Goal: Communication & Community: Participate in discussion

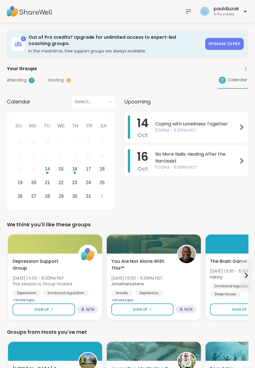
click at [190, 13] on icon at bounding box center [188, 11] width 5 height 3
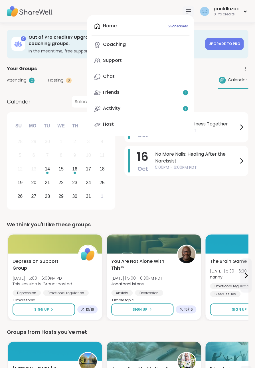
click at [128, 61] on link "Support" at bounding box center [141, 61] width 98 height 14
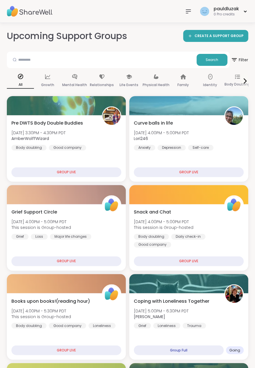
click at [244, 58] on span "Filter" at bounding box center [239, 60] width 17 height 14
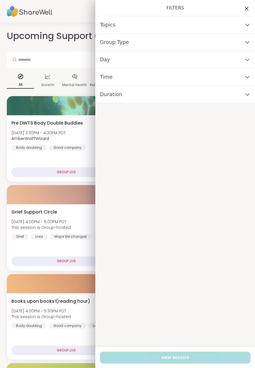
click at [227, 57] on div "Day" at bounding box center [175, 59] width 160 height 17
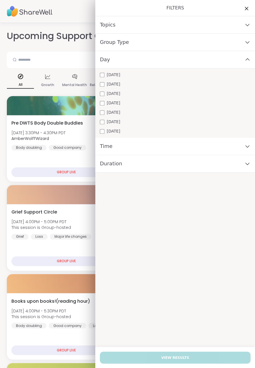
click at [120, 95] on span "Wednesday" at bounding box center [113, 94] width 13 height 6
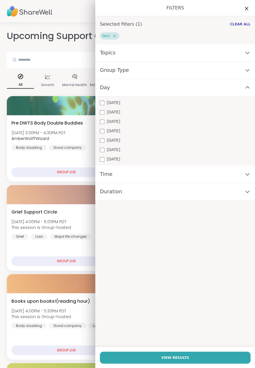
click at [196, 357] on button "View Results" at bounding box center [175, 357] width 151 height 12
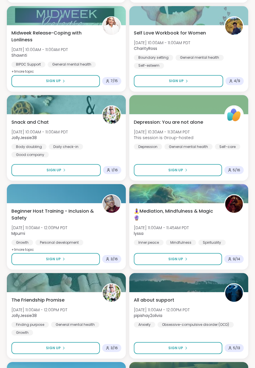
scroll to position [727, 0]
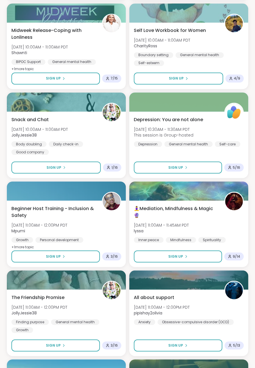
click at [83, 254] on button "Sign Up" at bounding box center [55, 256] width 88 height 12
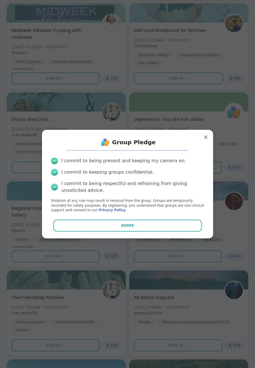
click at [153, 223] on button "Agree" at bounding box center [127, 226] width 149 height 12
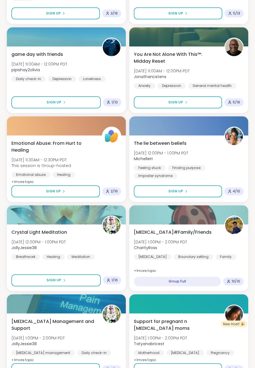
scroll to position [1062, 0]
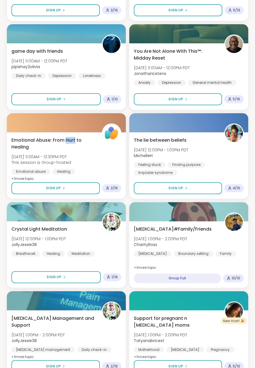
click at [111, 164] on div "Emotional Abuse: From Hurt to Healing Wed, Oct 15 | 11:30AM - 12:30PM PDT This …" at bounding box center [66, 160] width 110 height 46
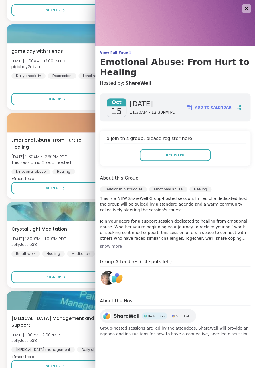
click at [72, 137] on span "Emotional Abuse: From Hurt to Healing" at bounding box center [53, 144] width 84 height 14
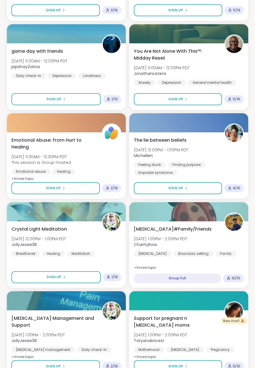
click at [71, 143] on span "Emotional Abuse: From Hurt to Healing" at bounding box center [53, 144] width 84 height 14
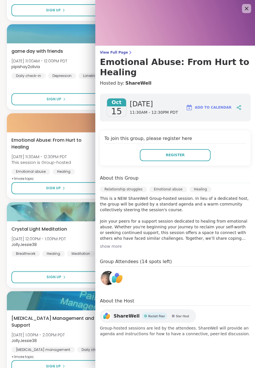
click at [70, 156] on span "Wed, Oct 15 | 11:30AM - 12:30PM PDT" at bounding box center [41, 157] width 60 height 6
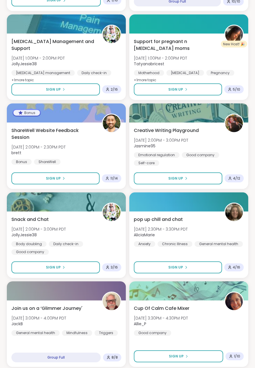
scroll to position [1347, 0]
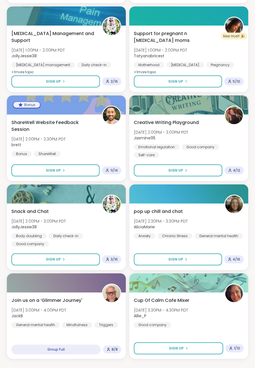
click at [155, 368] on button "Load more groups" at bounding box center [127, 374] width 78 height 12
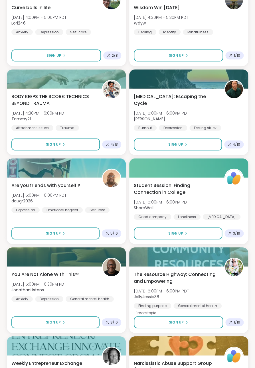
scroll to position [1908, 0]
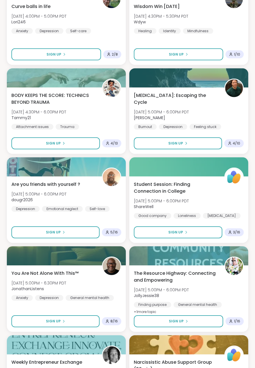
click at [80, 233] on button "Sign Up" at bounding box center [55, 232] width 88 height 12
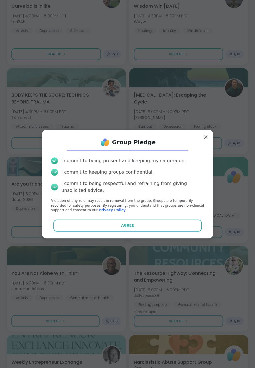
click at [157, 231] on button "Agree" at bounding box center [127, 226] width 149 height 12
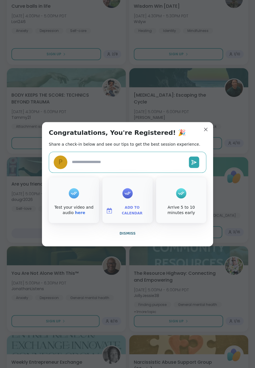
type textarea "*"
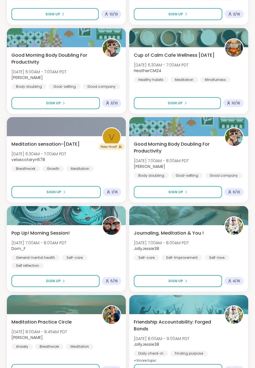
scroll to position [0, 0]
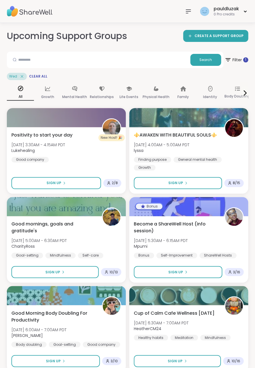
click at [188, 10] on icon at bounding box center [188, 11] width 5 height 3
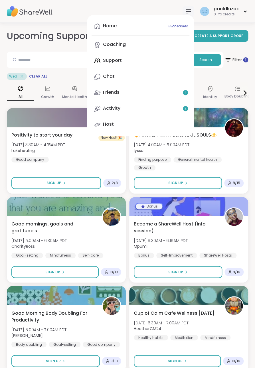
click at [142, 25] on link "Home 3 Scheduled" at bounding box center [141, 26] width 98 height 14
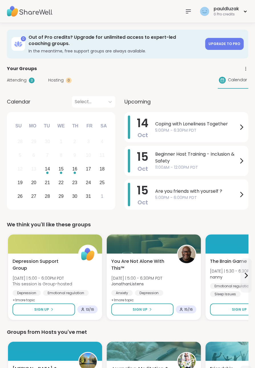
click at [227, 157] on span "Beginner Host Training - Inclusion & Safety" at bounding box center [196, 158] width 83 height 14
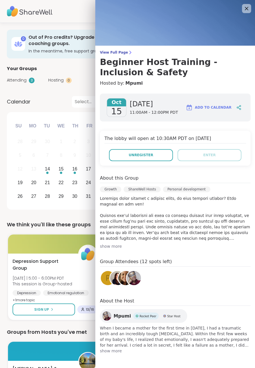
click at [149, 155] on span "Unregister" at bounding box center [141, 155] width 25 height 5
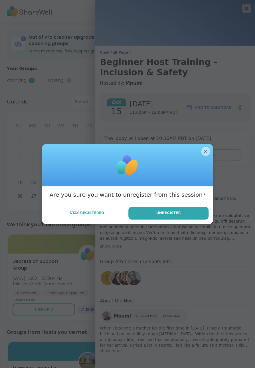
click at [181, 216] on span "Unregister" at bounding box center [168, 212] width 25 height 5
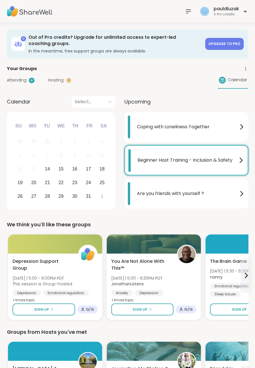
click at [192, 15] on icon at bounding box center [188, 11] width 7 height 7
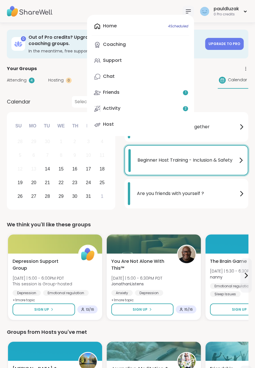
click at [158, 26] on div "Home 4 Scheduled Coaching Support Chat Friends 1 Activity 2 Host" at bounding box center [140, 75] width 107 height 121
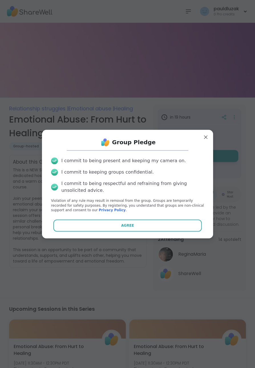
click at [149, 229] on button "Agree" at bounding box center [127, 226] width 149 height 12
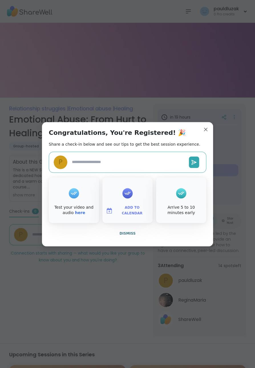
type textarea "*"
